Goal: Task Accomplishment & Management: Complete application form

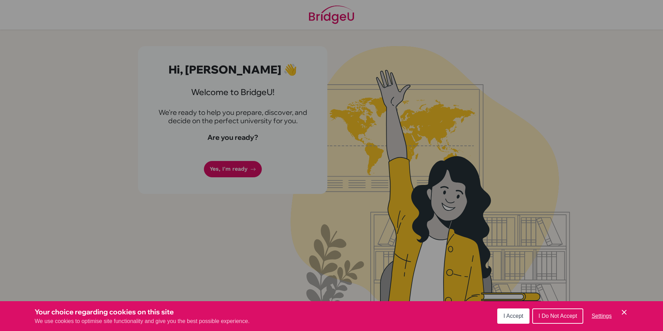
click at [236, 172] on div "Cookie Preferences" at bounding box center [331, 165] width 663 height 331
click at [627, 312] on icon "Cookie Control Close Icon" at bounding box center [624, 312] width 8 height 8
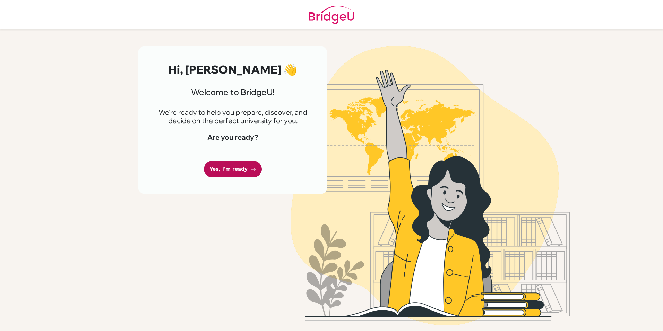
click at [248, 169] on link "Yes, I'm ready" at bounding box center [233, 169] width 58 height 16
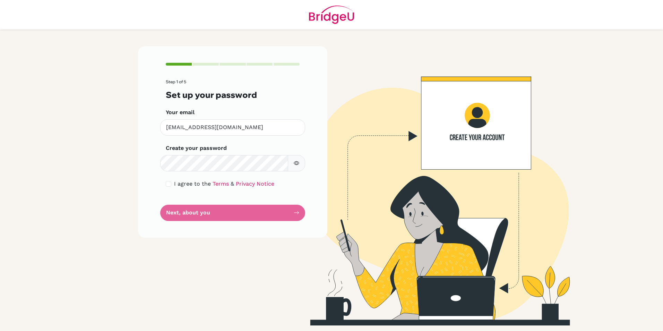
click at [169, 187] on div "I agree to the Terms & Privacy Notice" at bounding box center [233, 184] width 134 height 8
click at [168, 184] on input "checkbox" at bounding box center [169, 184] width 6 height 6
checkbox input "true"
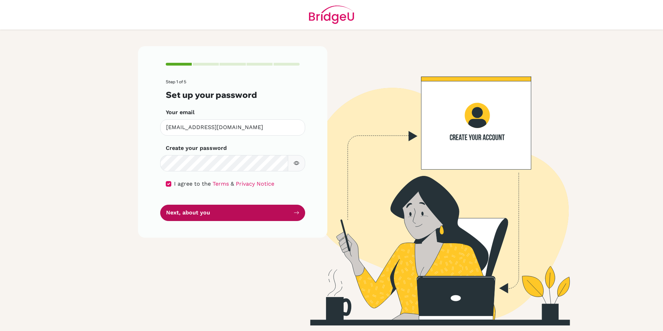
click at [219, 217] on button "Next, about you" at bounding box center [232, 213] width 145 height 16
